Goal: Information Seeking & Learning: Check status

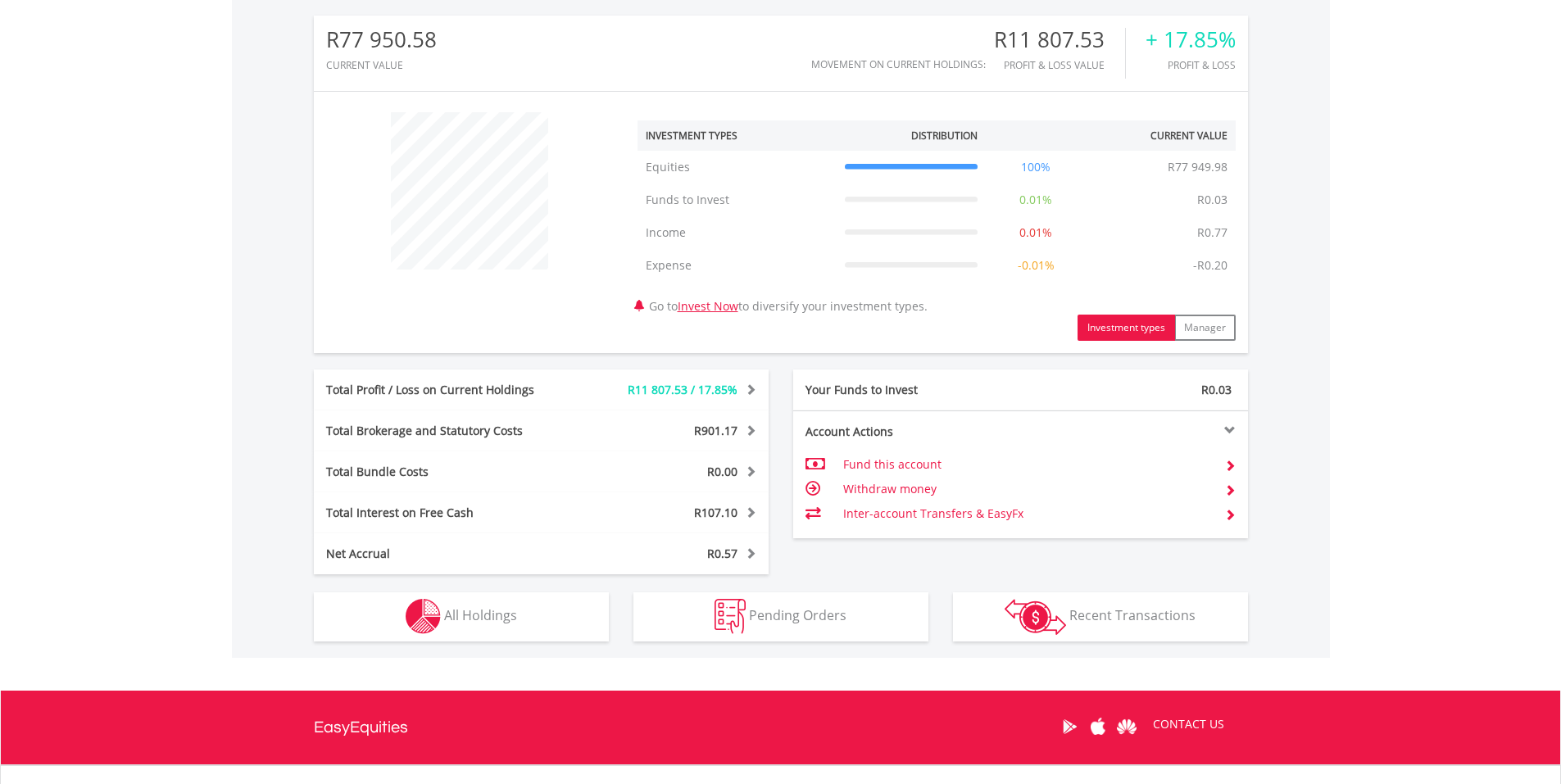
scroll to position [668, 0]
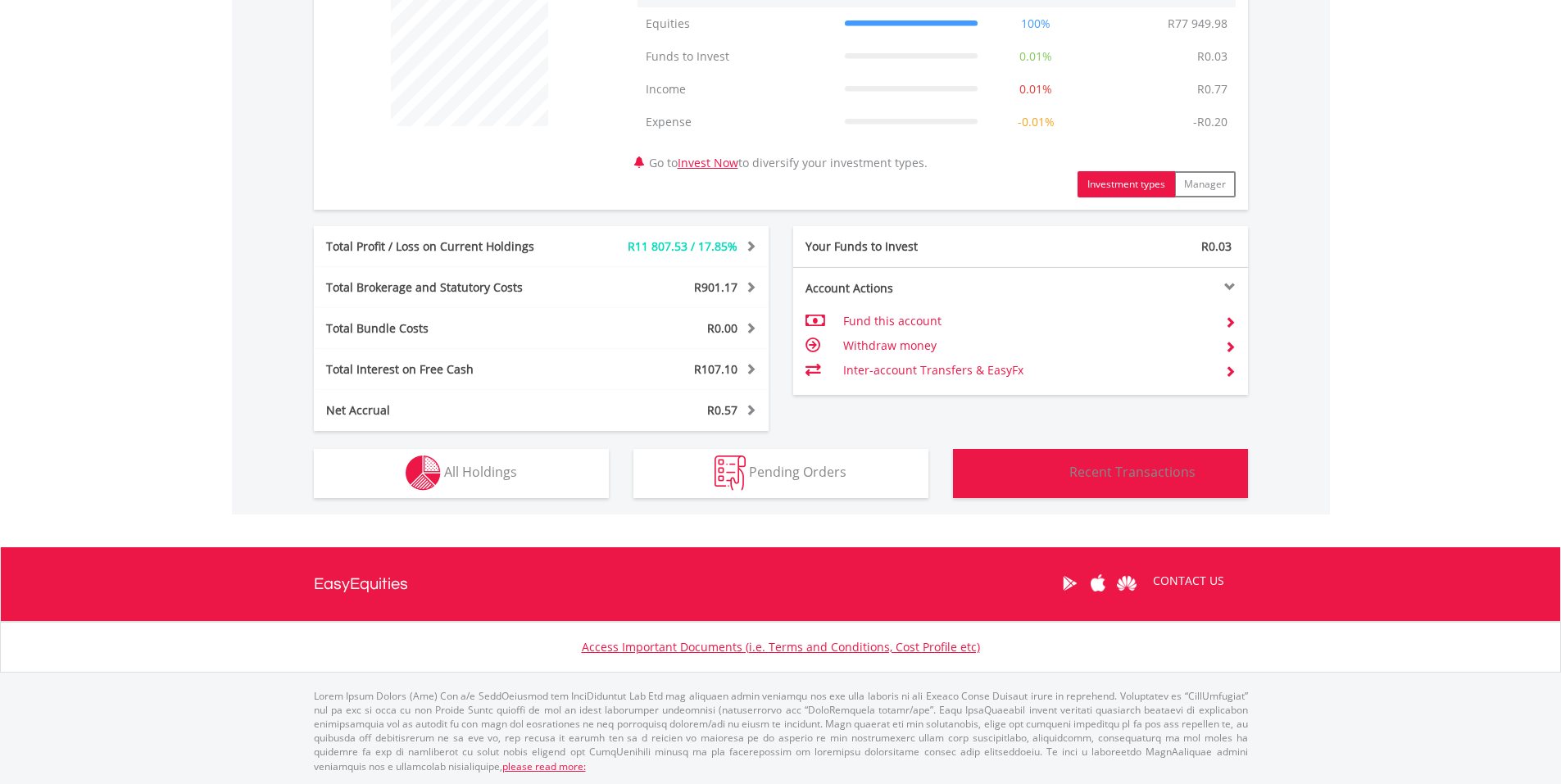
click at [1114, 473] on span "Recent Transactions" at bounding box center [1132, 471] width 127 height 18
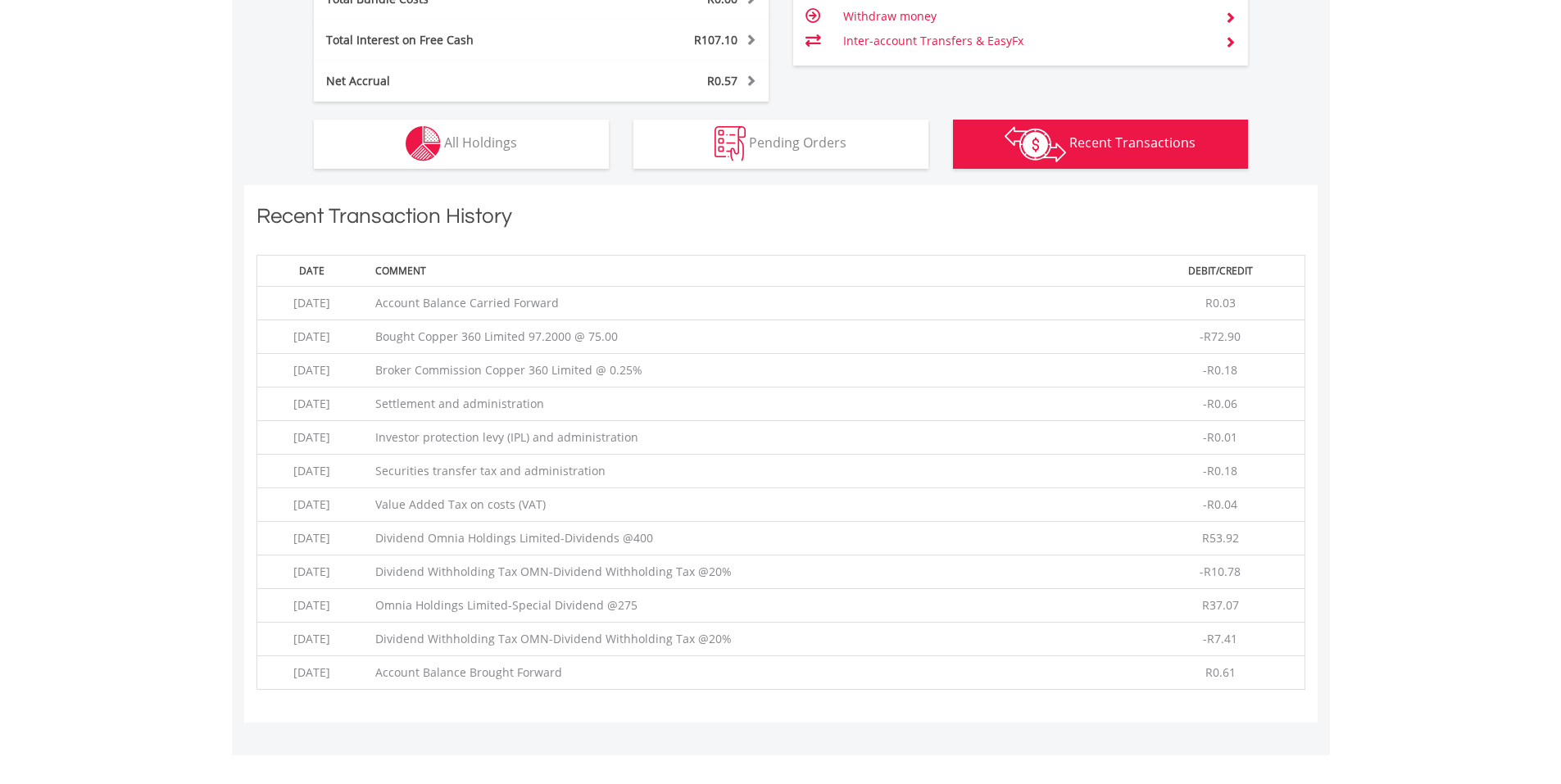
scroll to position [1182, 0]
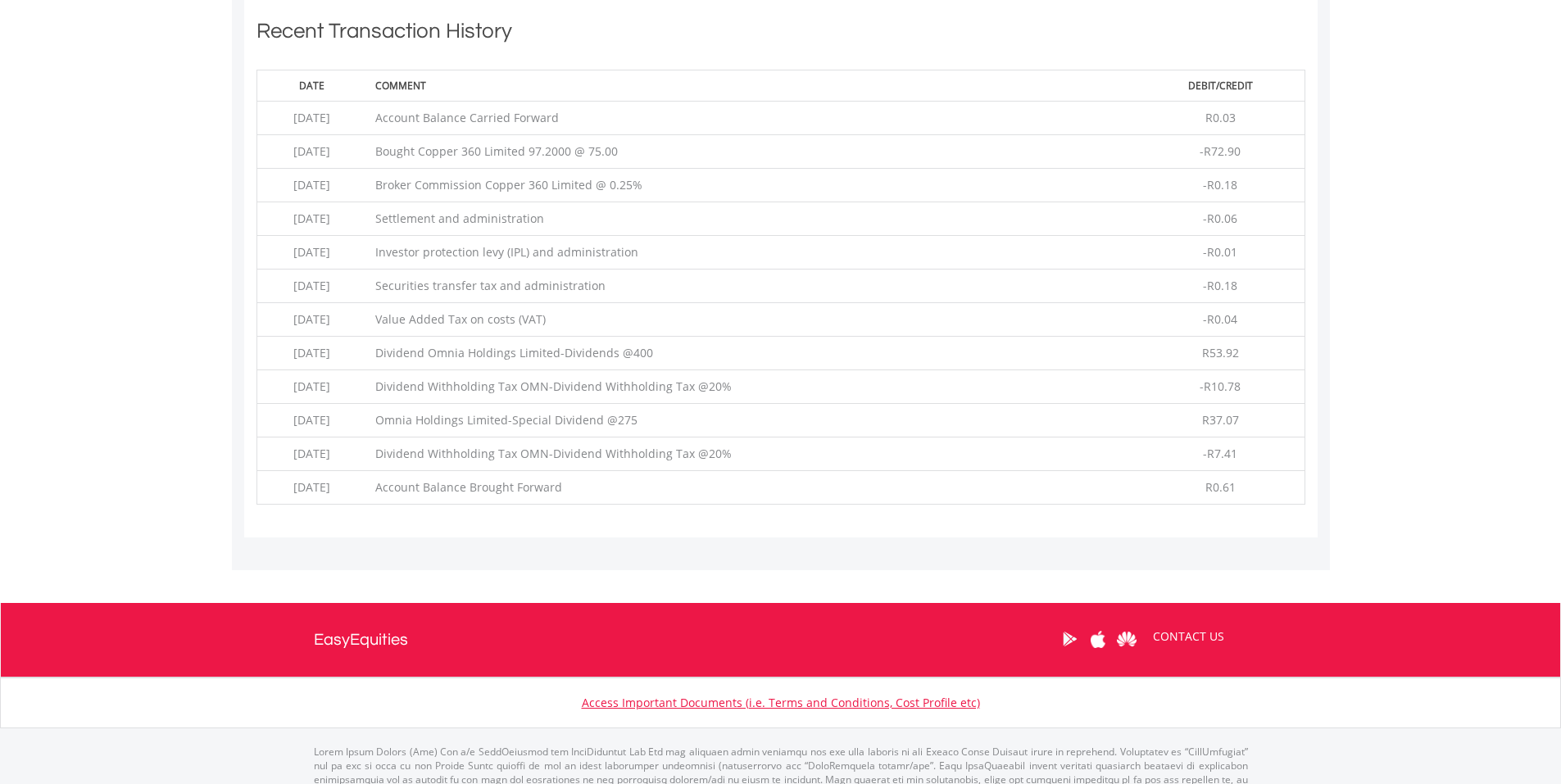
drag, startPoint x: 419, startPoint y: 149, endPoint x: 669, endPoint y: 143, distance: 250.1
click at [669, 143] on td "Bought Copper 360 Limited 97.2000 @ 75.00" at bounding box center [751, 152] width 769 height 34
copy td "Bought Copper 360 Limited 97.2000 @ 75.00"
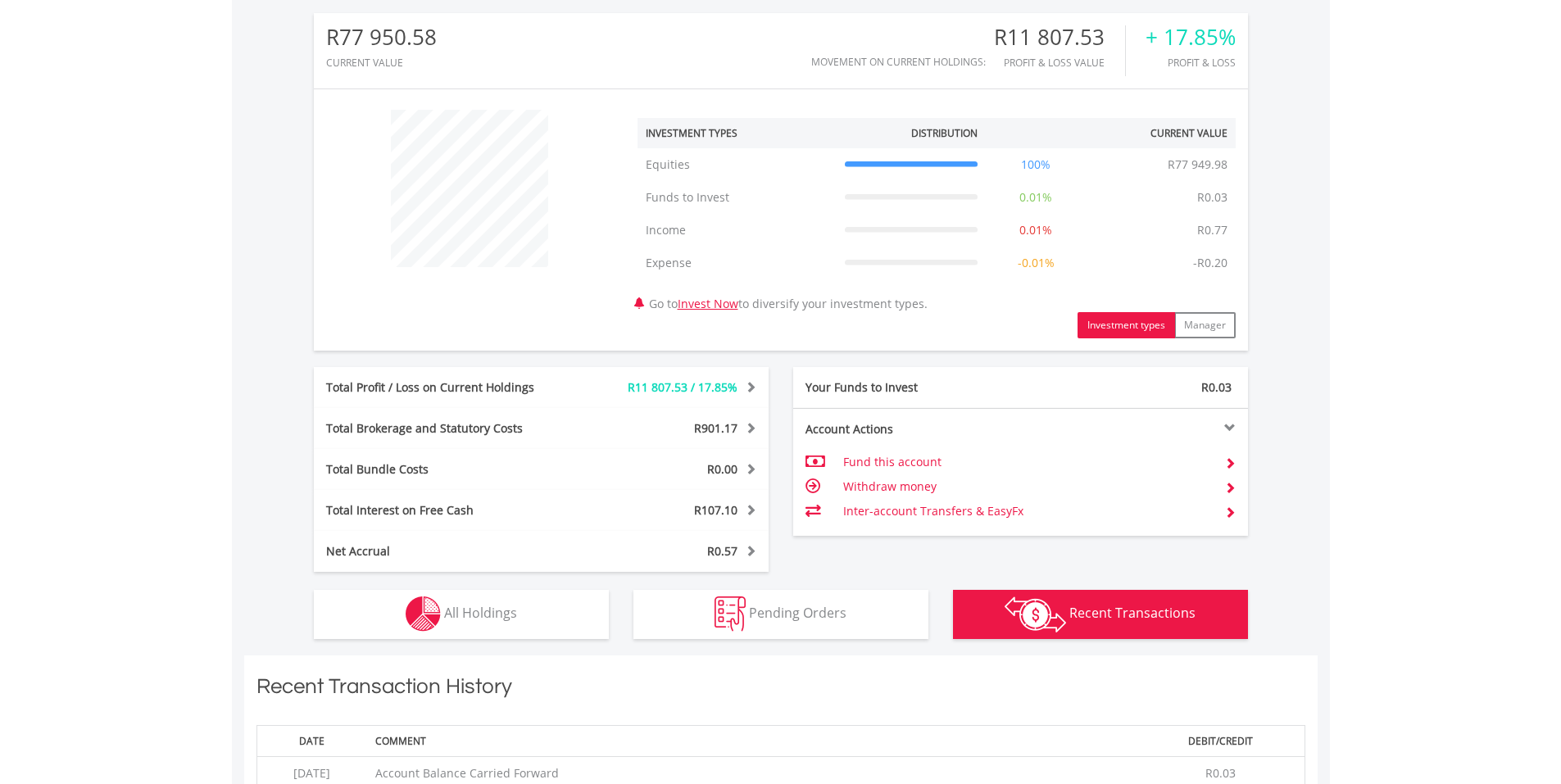
scroll to position [0, 0]
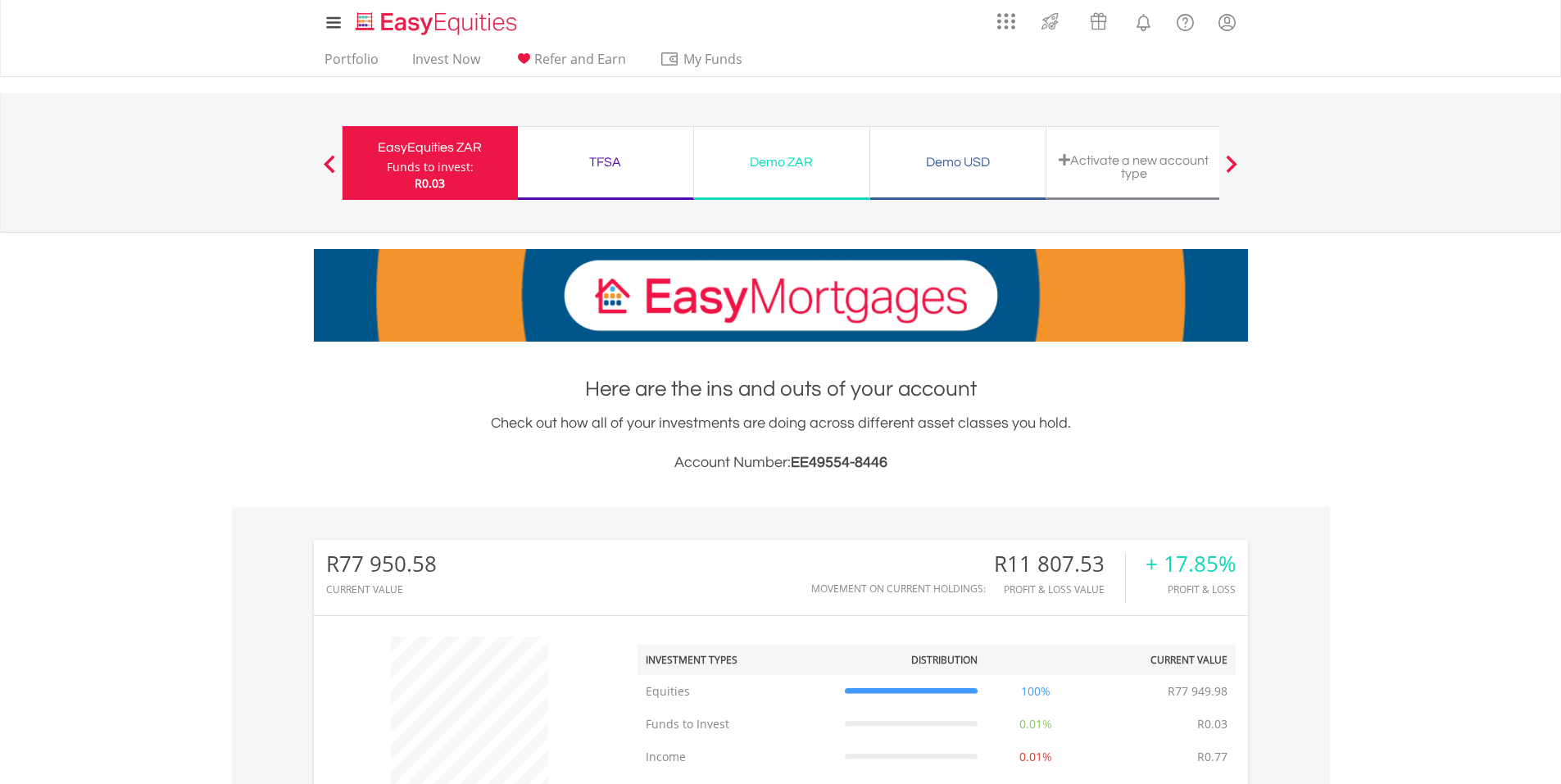
click at [430, 149] on div "EasyEquities ZAR" at bounding box center [431, 147] width 156 height 23
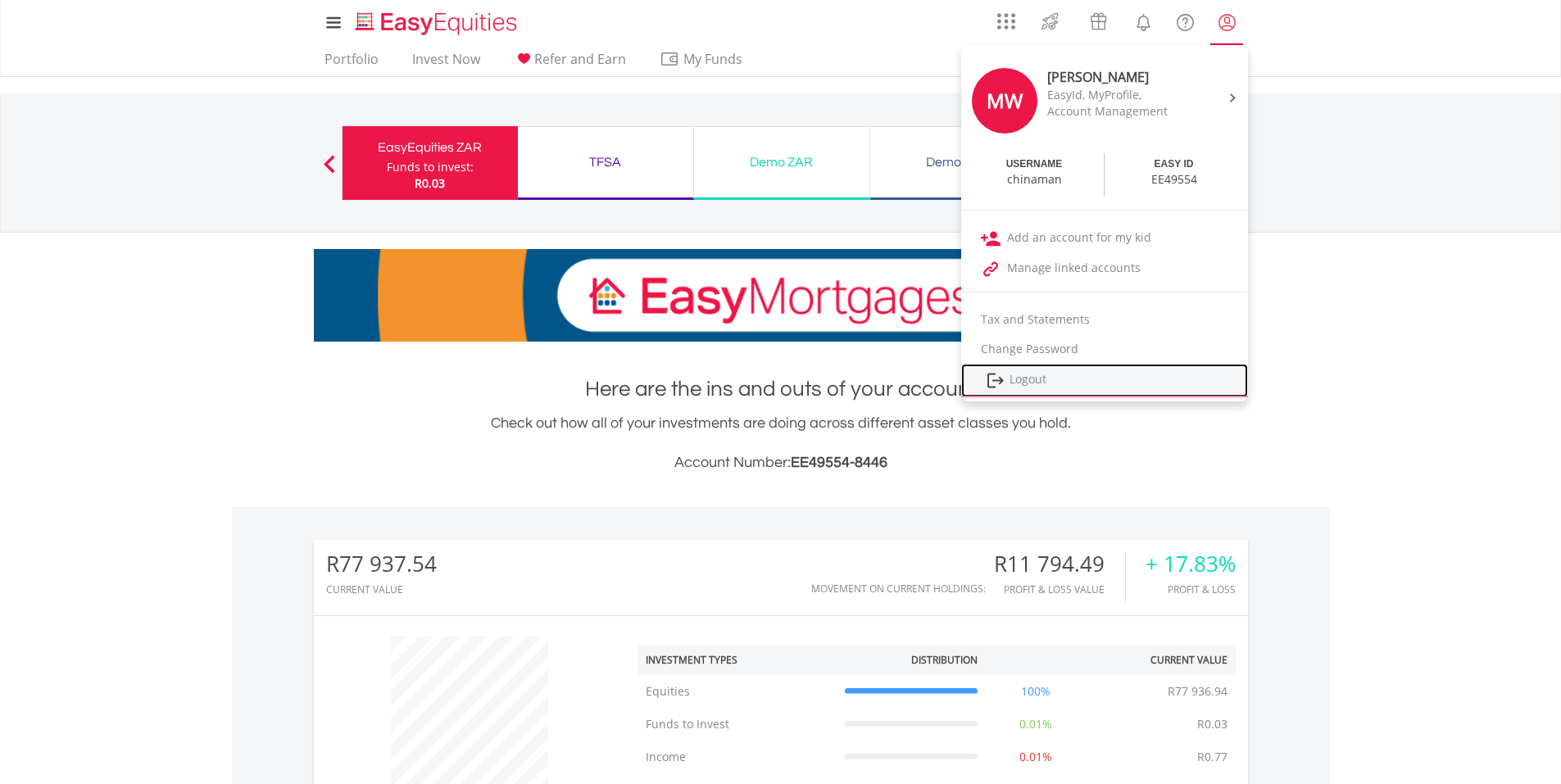
click at [1038, 376] on link "Logout" at bounding box center [1105, 381] width 287 height 34
